Goal: Book appointment/travel/reservation

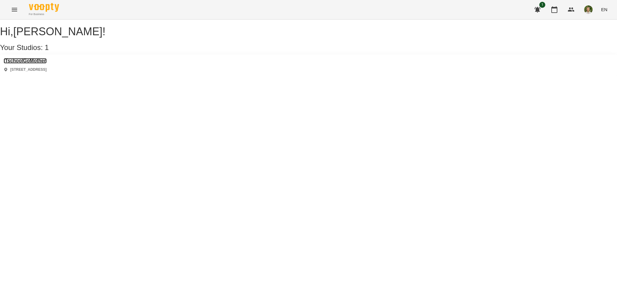
click at [25, 64] on h3 "ITschoolGoMother" at bounding box center [25, 60] width 43 height 5
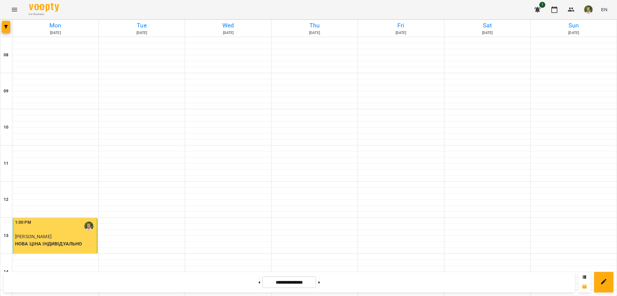
scroll to position [241, 0]
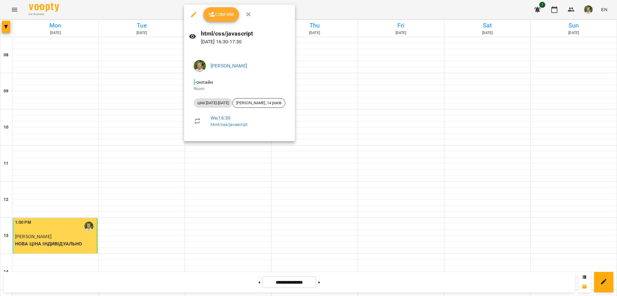
click at [229, 25] on div "html/css/javascript [DATE] 16:30 - 17:30" at bounding box center [239, 37] width 111 height 26
click at [227, 20] on button "Confirm" at bounding box center [221, 14] width 36 height 14
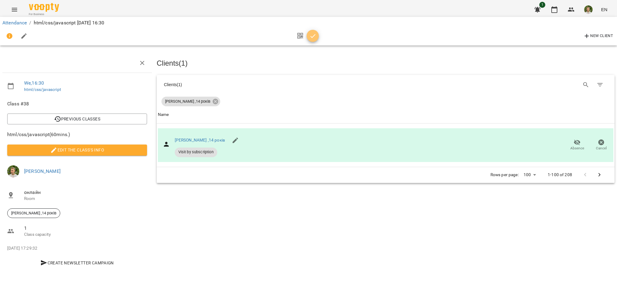
click at [313, 36] on icon "button" at bounding box center [312, 36] width 7 height 7
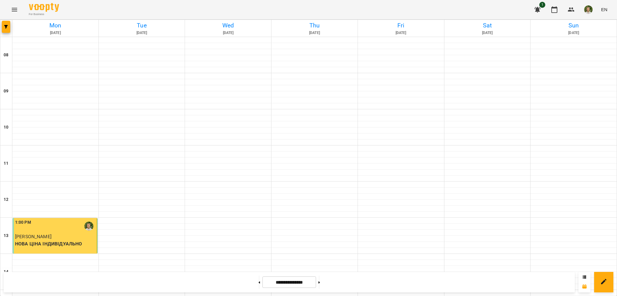
scroll to position [331, 0]
